Goal: Task Accomplishment & Management: Manage account settings

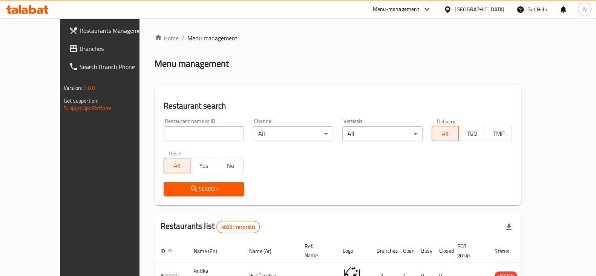
click at [196, 127] on input "search" at bounding box center [204, 133] width 80 height 15
paste input "630857"
type input "630857"
click button "Search" at bounding box center [204, 189] width 80 height 14
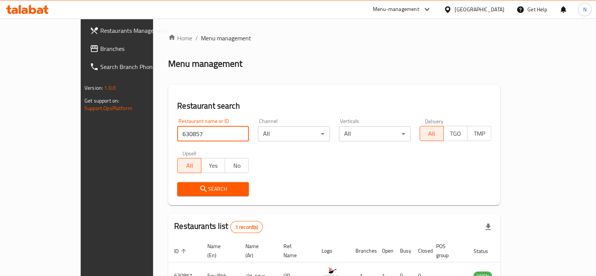
scroll to position [45, 0]
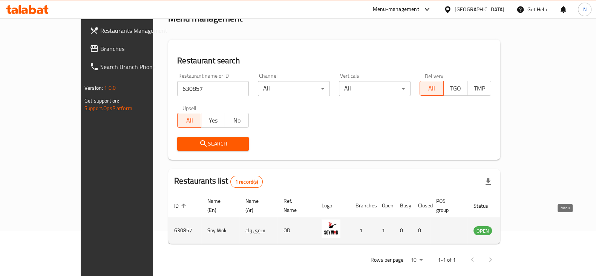
click at [522, 226] on icon "enhanced table" at bounding box center [517, 230] width 9 height 9
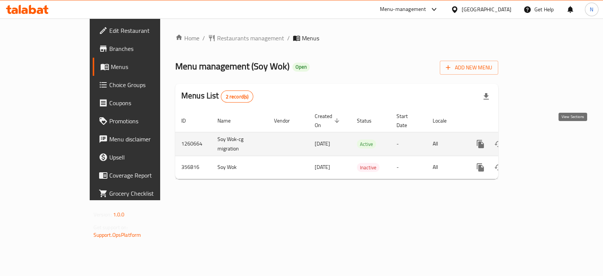
click at [539, 139] on icon "enhanced table" at bounding box center [534, 143] width 9 height 9
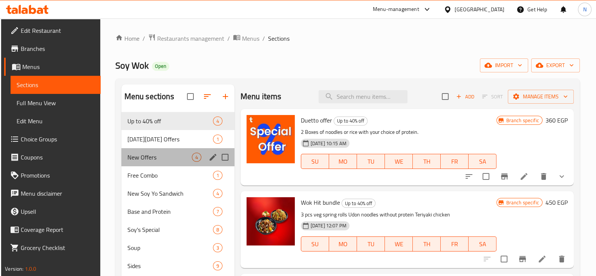
click at [162, 149] on div "New Offers 4" at bounding box center [177, 157] width 113 height 18
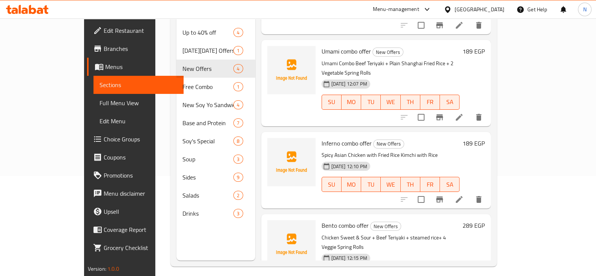
scroll to position [100, 0]
click at [464, 194] on icon at bounding box center [459, 198] width 9 height 9
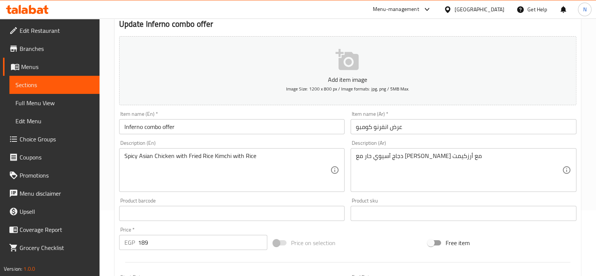
scroll to position [66, 0]
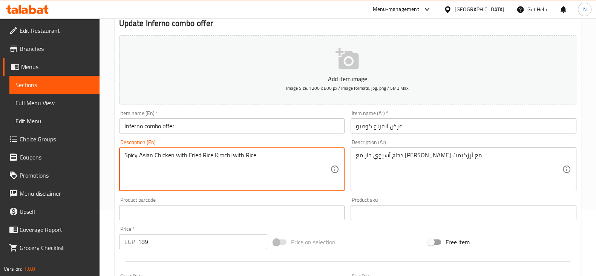
drag, startPoint x: 264, startPoint y: 155, endPoint x: 122, endPoint y: 158, distance: 141.8
paste textarea "e Hot Asia Chicken 🍗 with Kimchi Fried Rice 🍲 and 2 Veg Spring Rolls"
click at [179, 155] on textarea "e Hot Asia Chicken 🍗 with Kimchi Fried Rice 🍲 and 2 Veg Spring Rolls" at bounding box center [227, 170] width 206 height 36
click at [236, 154] on textarea "e Hot Asia Chicken with Kimchi Fried Rice 🍲 and 2 Veg Spring Rolls" at bounding box center [227, 170] width 206 height 36
click at [294, 156] on textarea "e Hot Asia Chicken with Kimchi Fried Rice and 2 Veg Spring Rolls" at bounding box center [227, 170] width 206 height 36
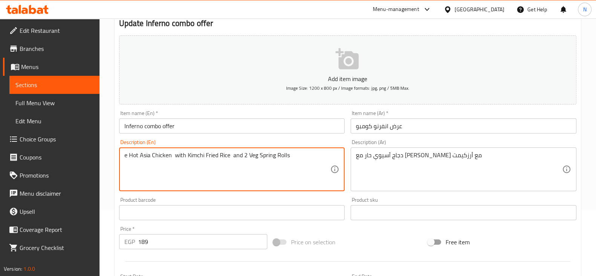
click at [127, 155] on textarea "e Hot Asia Chicken with Kimchi Fried Rice and 2 Veg Spring Rolls" at bounding box center [227, 170] width 206 height 36
drag, startPoint x: 290, startPoint y: 155, endPoint x: 115, endPoint y: 144, distance: 175.6
click at [115, 144] on div "Update Inferno combo offer Add item image Image Size: 1200 x 800 px / Image for…" at bounding box center [348, 226] width 466 height 439
type textarea "Hot Asia Chicken with Kimchi Fried Rice and 2 Veg Spring Rolls"
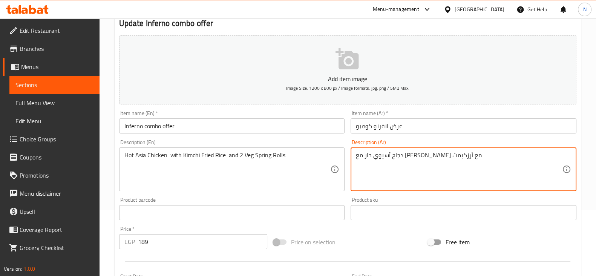
click at [451, 155] on textarea "دجاج آسيوي حار مع [PERSON_NAME] مع أرزكيمت" at bounding box center [459, 170] width 206 height 36
paste textarea "ا الحار مع أرز مقلي بالكيمتشي واثنين من لفائف الربيع النباتية"
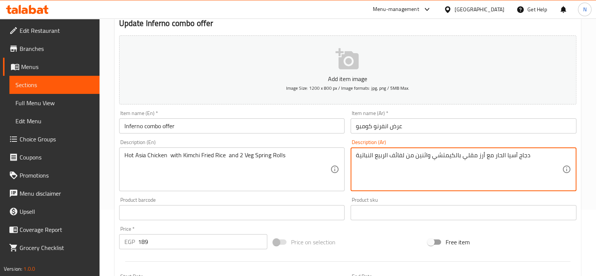
click at [505, 155] on textarea "دجاج آسيا الحار مع أرز مقلي بالكيمتشي واثنين من لفائف الربيع النباتية" at bounding box center [459, 170] width 206 height 36
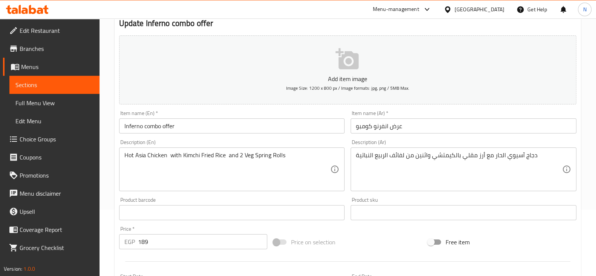
drag, startPoint x: 354, startPoint y: 153, endPoint x: 397, endPoint y: 153, distance: 43.7
click at [399, 154] on div "دجاج آسيوي الحار مع أرز مقلي بالكيمتشي واثنين من لفائف الربيع النباتية Descript…" at bounding box center [464, 169] width 226 height 44
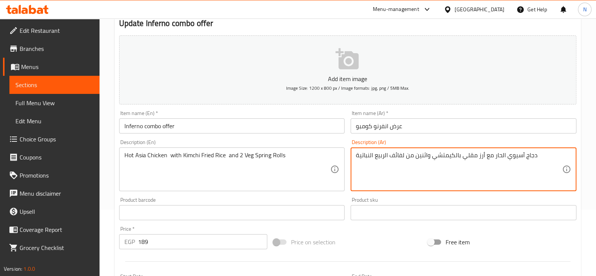
drag, startPoint x: 387, startPoint y: 153, endPoint x: 348, endPoint y: 146, distance: 39.9
click at [348, 146] on div "Description (Ar) دجاج آسيوي الحار مع أرز مقلي بالكيمتشي واثنين من لفائف الربيع …" at bounding box center [464, 165] width 232 height 58
type textarea "دجاج آسيوي الحار مع أرز مقلي بالكيمتشي واثنين من لفائف الخضار"
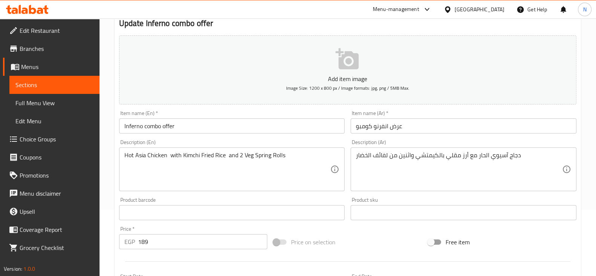
click at [307, 138] on div "Description (En) Hot Asia Chicken with Kimchi Fried Rice and 2 Veg Spring Rolls…" at bounding box center [232, 165] width 232 height 58
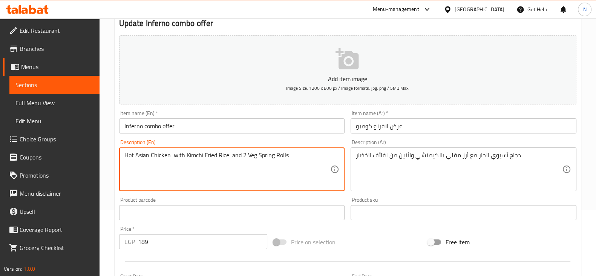
type textarea "Hot Asian Chicken with Kimchi Fried Rice and 2 Veg Spring Rolls"
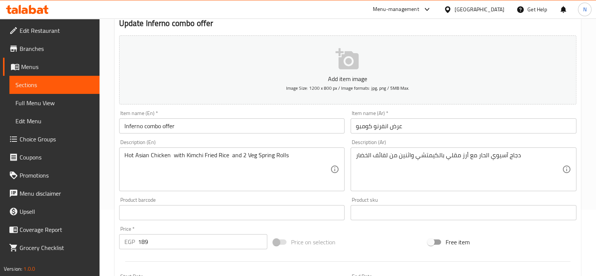
click at [251, 140] on div "Description (En) Hot Asian Chicken with Kimchi Fried Rice and 2 Veg Spring Roll…" at bounding box center [232, 165] width 226 height 52
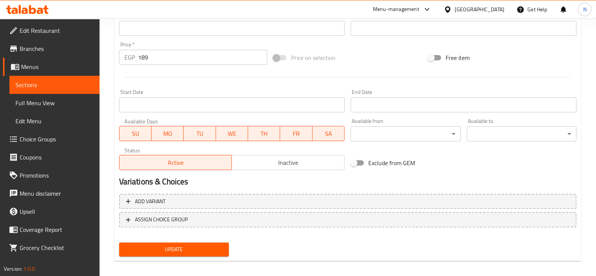
scroll to position [256, 0]
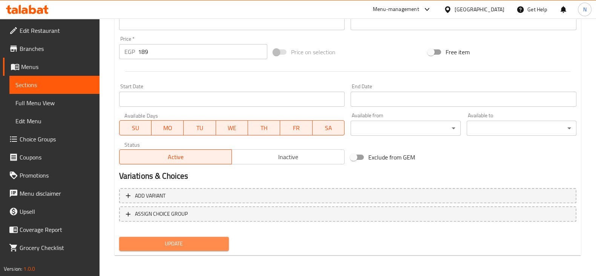
click at [213, 243] on span "Update" at bounding box center [174, 243] width 98 height 9
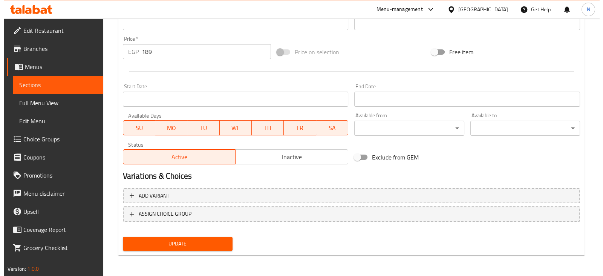
scroll to position [0, 0]
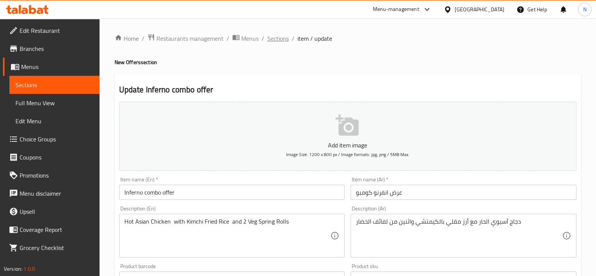
click at [271, 42] on span "Sections" at bounding box center [277, 38] width 21 height 9
